Goal: Book appointment/travel/reservation

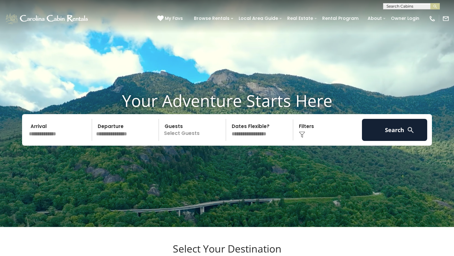
click at [404, 6] on input "text" at bounding box center [410, 7] width 55 height 6
type input "**********"
click at [411, 15] on li "Elk Laurel" at bounding box center [411, 15] width 56 height 6
click at [434, 8] on img "submit" at bounding box center [435, 6] width 5 height 5
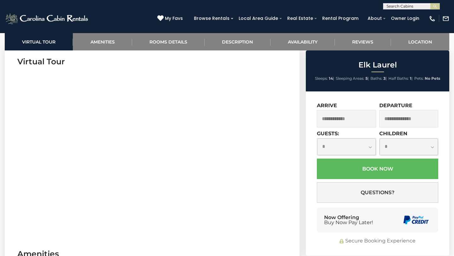
scroll to position [259, 0]
click at [165, 39] on link "Rooms Details" at bounding box center [168, 41] width 72 height 17
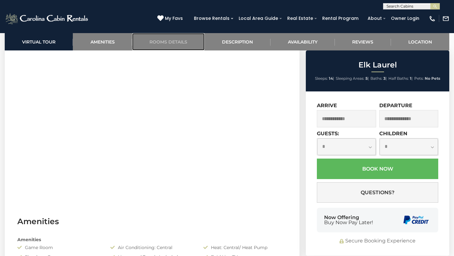
scroll to position [289, 0]
